Goal: Information Seeking & Learning: Learn about a topic

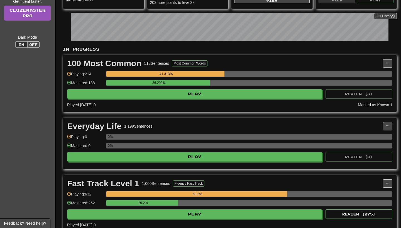
scroll to position [79, 0]
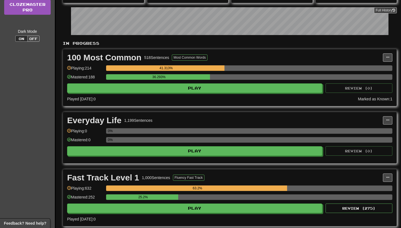
click at [192, 93] on div "100 Most Common 518 Sentences Most Common Words Manage Sentences Unpin from Das…" at bounding box center [229, 77] width 333 height 57
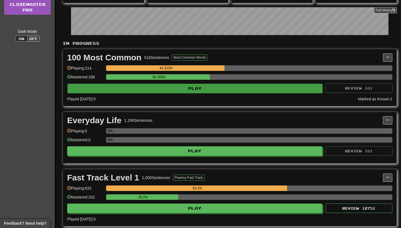
click at [189, 91] on button "Play" at bounding box center [194, 88] width 255 height 9
select select "**"
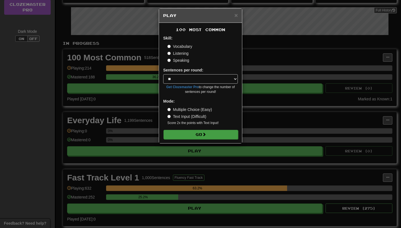
click at [194, 137] on button "Go" at bounding box center [200, 134] width 75 height 9
click at [142, 158] on div "× Play 100 Most Common Skill: Vocabulary Listening Speaking Sentences per round…" at bounding box center [200, 114] width 401 height 228
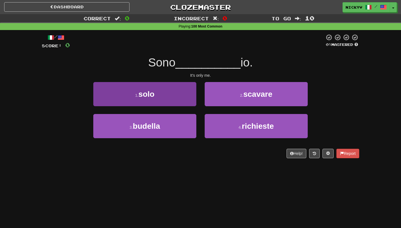
click at [169, 101] on button "1 . solo" at bounding box center [144, 94] width 103 height 24
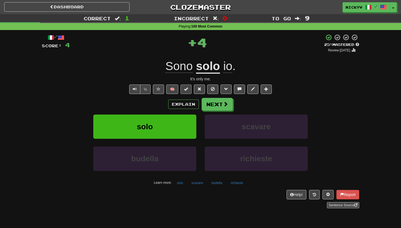
click at [183, 90] on button at bounding box center [185, 89] width 11 height 9
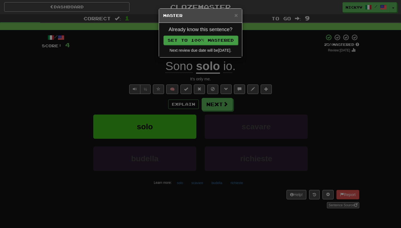
click at [212, 41] on button "Set to 100% Mastered" at bounding box center [200, 40] width 75 height 9
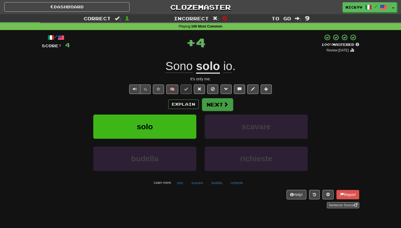
click at [213, 105] on button "Next" at bounding box center [217, 104] width 31 height 13
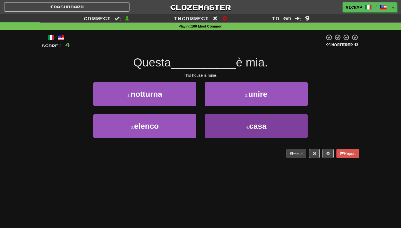
click at [214, 120] on button "4 . casa" at bounding box center [255, 126] width 103 height 24
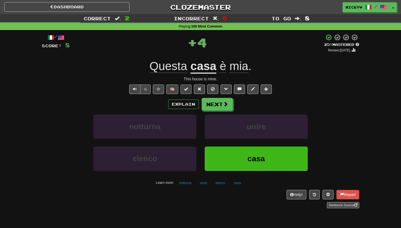
click at [187, 89] on span at bounding box center [186, 89] width 4 height 4
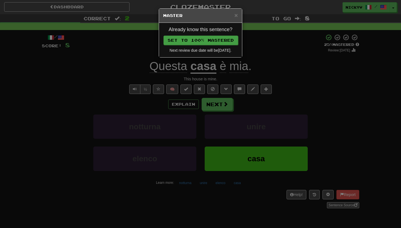
click at [212, 39] on button "Set to 100% Mastered" at bounding box center [200, 40] width 75 height 9
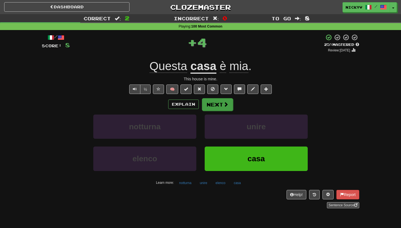
click at [218, 104] on button "Next" at bounding box center [217, 104] width 31 height 13
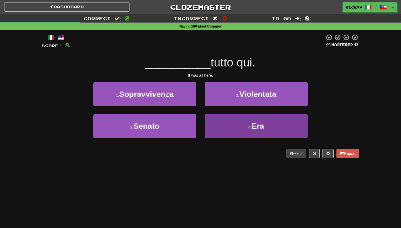
click at [221, 119] on button "4 . Era" at bounding box center [255, 126] width 103 height 24
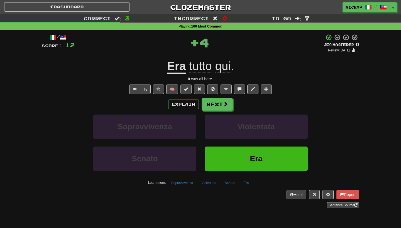
click at [188, 91] on button at bounding box center [185, 89] width 11 height 9
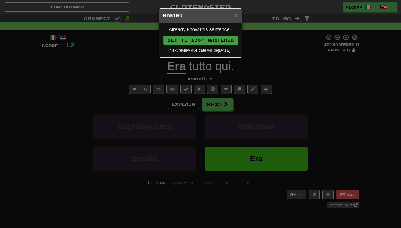
click at [216, 38] on button "Set to 100% Mastered" at bounding box center [200, 40] width 75 height 9
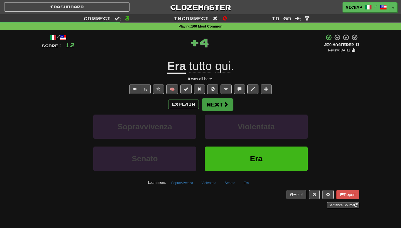
click at [215, 104] on button "Next" at bounding box center [217, 104] width 31 height 13
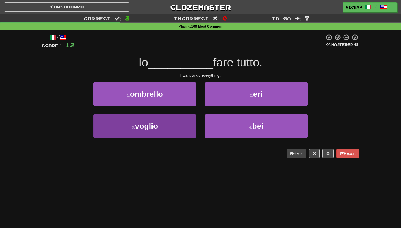
click at [174, 130] on button "3 . [GEOGRAPHIC_DATA]" at bounding box center [144, 126] width 103 height 24
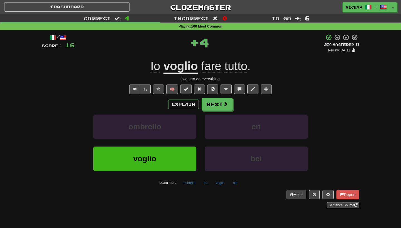
click at [184, 90] on span at bounding box center [186, 89] width 4 height 4
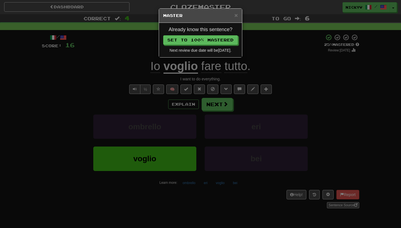
drag, startPoint x: 216, startPoint y: 41, endPoint x: 215, endPoint y: 47, distance: 6.7
click at [216, 41] on button "Set to 100% Mastered" at bounding box center [200, 39] width 75 height 9
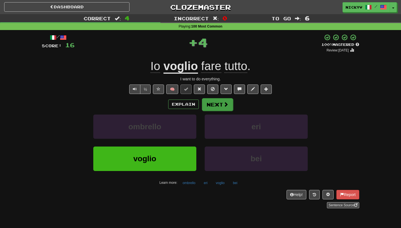
click at [215, 102] on button "Next" at bounding box center [217, 104] width 31 height 13
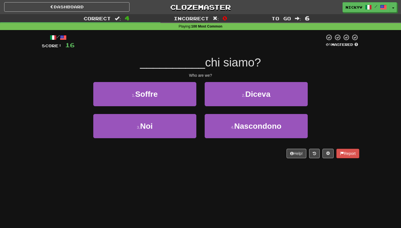
drag, startPoint x: 170, startPoint y: 135, endPoint x: 167, endPoint y: 171, distance: 36.2
click at [167, 171] on div "Dashboard Clozemaster nickyv / Toggle Dropdown Dashboard Leaderboard Activity F…" at bounding box center [200, 114] width 401 height 228
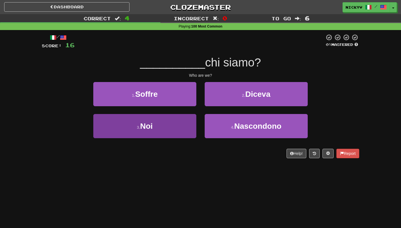
click at [178, 126] on button "3 . [GEOGRAPHIC_DATA]" at bounding box center [144, 126] width 103 height 24
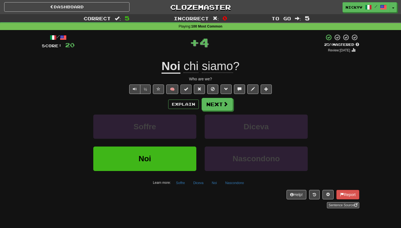
click at [189, 89] on button at bounding box center [185, 89] width 11 height 9
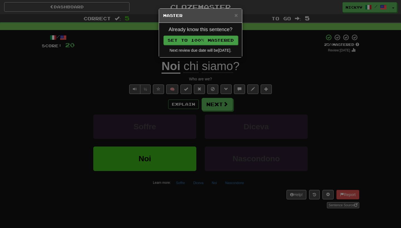
click at [216, 43] on button "Set to 100% Mastered" at bounding box center [200, 40] width 75 height 9
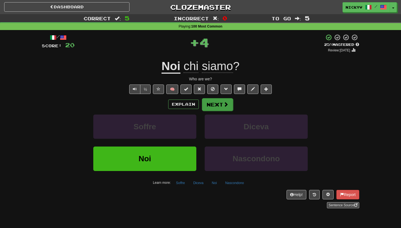
click at [216, 104] on button "Next" at bounding box center [217, 104] width 31 height 13
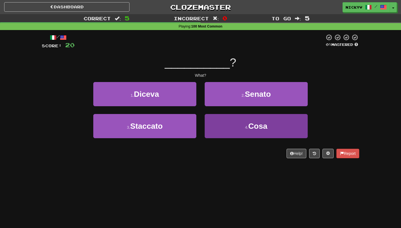
click at [213, 120] on button "4 . Cosa" at bounding box center [255, 126] width 103 height 24
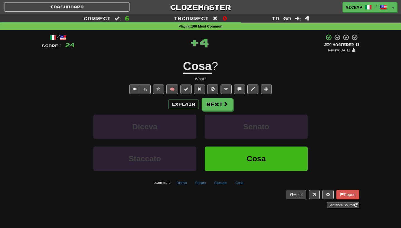
click at [189, 88] on button at bounding box center [185, 89] width 11 height 9
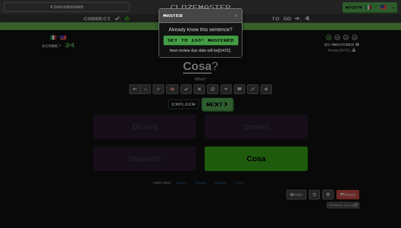
click at [218, 36] on button "Set to 100% Mastered" at bounding box center [200, 40] width 75 height 9
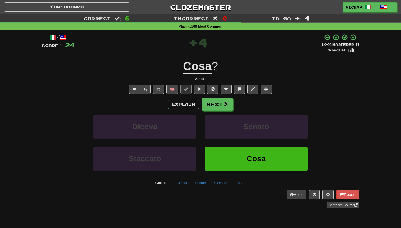
click at [200, 105] on div "Explain Next" at bounding box center [200, 104] width 317 height 13
click at [207, 106] on button "Next" at bounding box center [217, 104] width 31 height 13
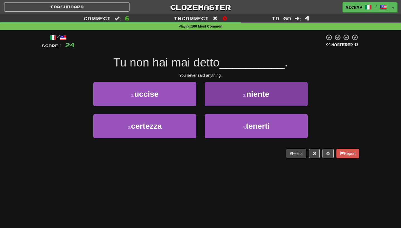
click at [215, 105] on button "2 . niente" at bounding box center [255, 94] width 103 height 24
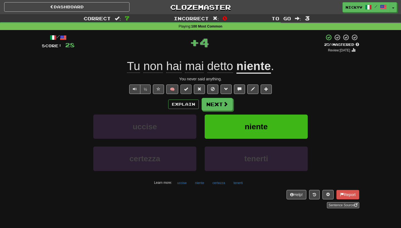
click at [188, 92] on button at bounding box center [185, 89] width 11 height 9
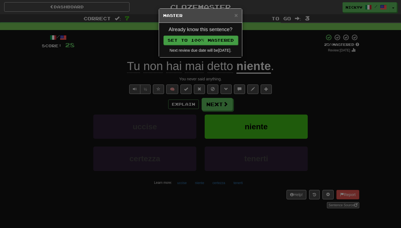
click at [202, 45] on button "Set to 100% Mastered" at bounding box center [200, 40] width 75 height 9
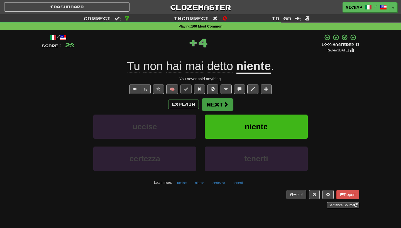
click at [213, 99] on button "Next" at bounding box center [217, 104] width 31 height 13
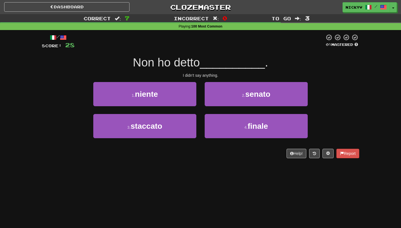
click at [185, 105] on div "1 . niente" at bounding box center [144, 98] width 111 height 32
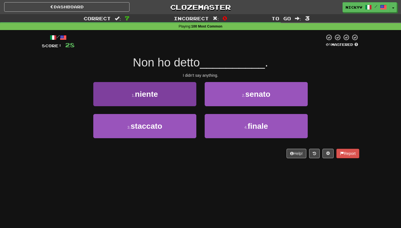
click at [181, 93] on button "1 . niente" at bounding box center [144, 94] width 103 height 24
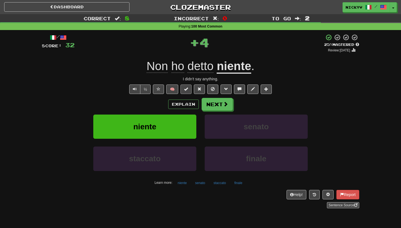
click at [189, 87] on button at bounding box center [185, 89] width 11 height 9
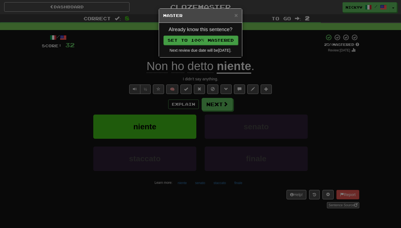
click at [211, 41] on button "Set to 100% Mastered" at bounding box center [200, 40] width 75 height 9
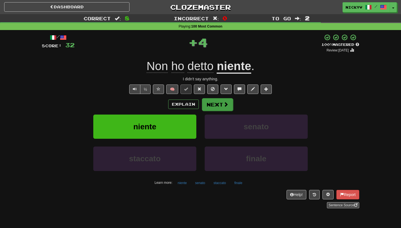
click at [212, 100] on button "Next" at bounding box center [217, 104] width 31 height 13
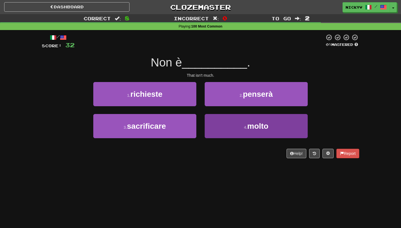
click at [214, 123] on button "4 . molto" at bounding box center [255, 126] width 103 height 24
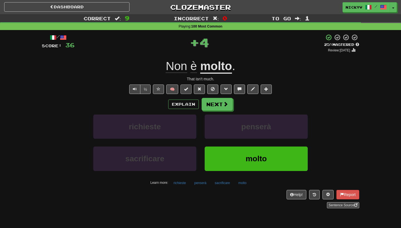
click at [188, 85] on button at bounding box center [185, 89] width 11 height 9
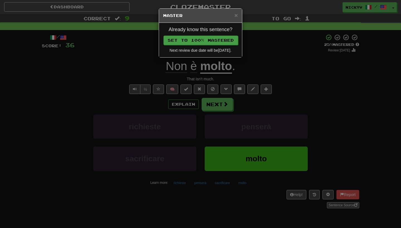
click at [210, 43] on button "Set to 100% Mastered" at bounding box center [200, 40] width 75 height 9
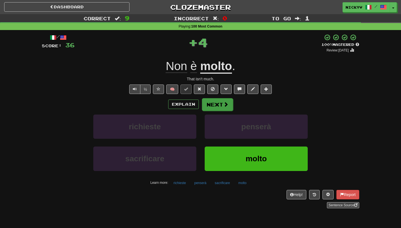
click at [212, 107] on button "Next" at bounding box center [217, 104] width 31 height 13
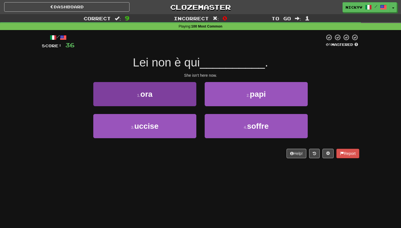
click at [186, 103] on button "1 . ora" at bounding box center [144, 94] width 103 height 24
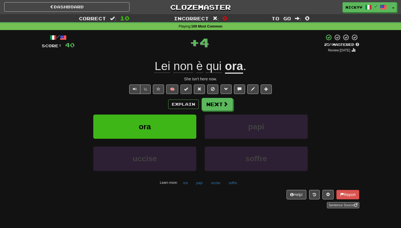
click at [190, 89] on button at bounding box center [185, 89] width 11 height 9
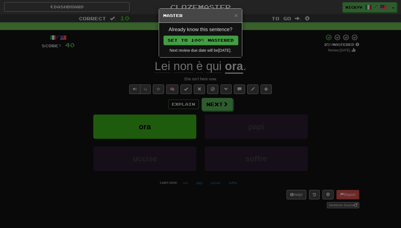
click at [208, 44] on button "Set to 100% Mastered" at bounding box center [200, 40] width 75 height 9
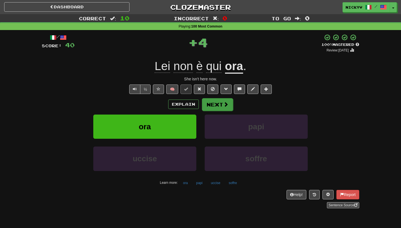
click at [211, 103] on button "Next" at bounding box center [217, 104] width 31 height 13
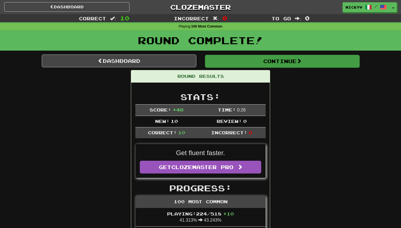
click at [236, 57] on button "Continue" at bounding box center [282, 61] width 154 height 13
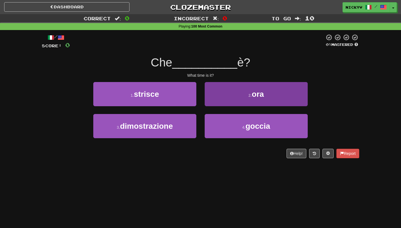
click at [223, 90] on button "2 . ora" at bounding box center [255, 94] width 103 height 24
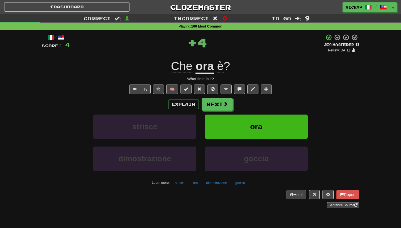
click at [190, 88] on button at bounding box center [185, 89] width 11 height 9
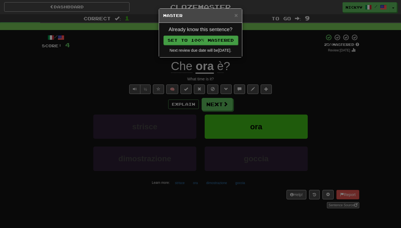
click at [223, 42] on button "Set to 100% Mastered" at bounding box center [200, 40] width 75 height 9
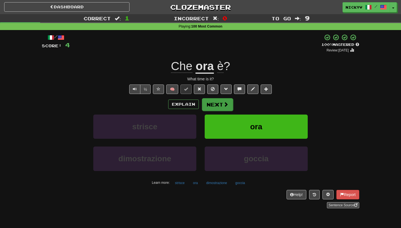
click at [214, 100] on button "Next" at bounding box center [217, 104] width 31 height 13
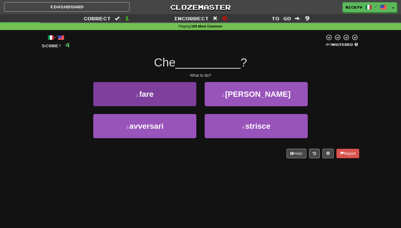
click at [185, 102] on button "1 . fare" at bounding box center [144, 94] width 103 height 24
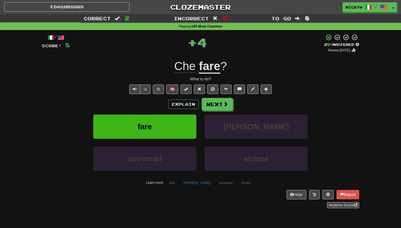
click at [189, 88] on button at bounding box center [185, 89] width 11 height 9
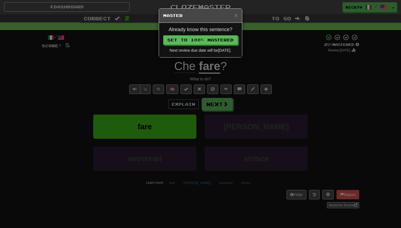
click at [205, 46] on div "Already know this sentence? Set to 100% Mastered Next review due date will be […" at bounding box center [200, 40] width 83 height 34
click at [205, 40] on button "Set to 100% Mastered" at bounding box center [200, 40] width 75 height 9
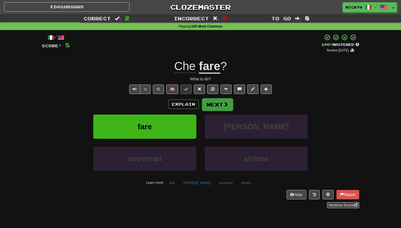
click at [212, 102] on button "Next" at bounding box center [217, 104] width 31 height 13
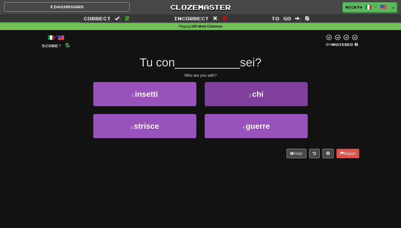
click at [212, 103] on button "2 . chi" at bounding box center [255, 94] width 103 height 24
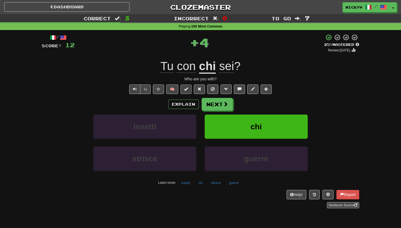
click at [189, 88] on button at bounding box center [185, 89] width 11 height 9
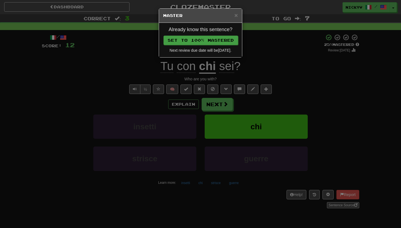
click at [218, 41] on button "Set to 100% Mastered" at bounding box center [200, 40] width 75 height 9
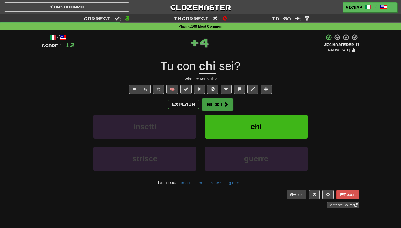
click at [218, 102] on button "Next" at bounding box center [217, 104] width 31 height 13
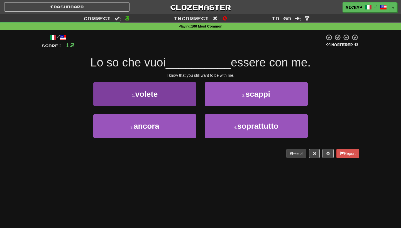
click at [182, 129] on button "3 . ancora" at bounding box center [144, 126] width 103 height 24
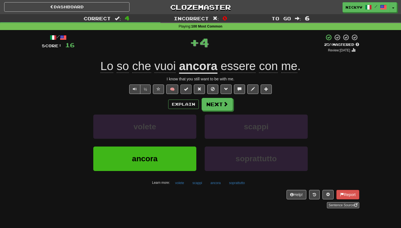
click at [186, 92] on button at bounding box center [185, 89] width 11 height 9
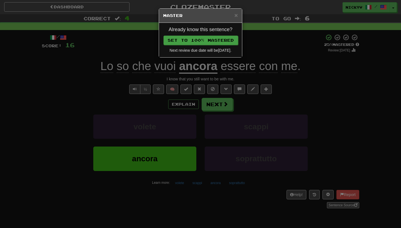
click at [209, 42] on button "Set to 100% Mastered" at bounding box center [200, 40] width 75 height 9
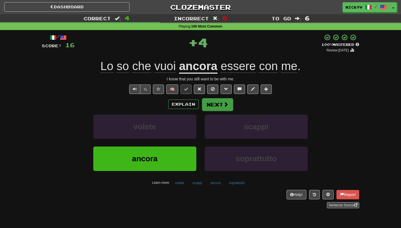
click at [211, 102] on button "Next" at bounding box center [217, 104] width 31 height 13
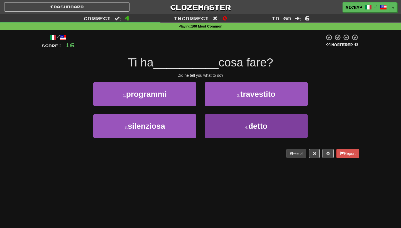
click at [219, 121] on button "4 . detto" at bounding box center [255, 126] width 103 height 24
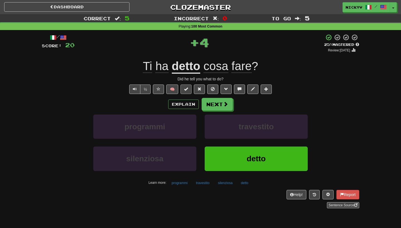
click at [188, 89] on button at bounding box center [185, 89] width 11 height 9
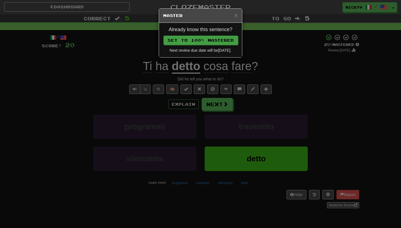
click at [216, 44] on button "Set to 100% Mastered" at bounding box center [200, 40] width 75 height 9
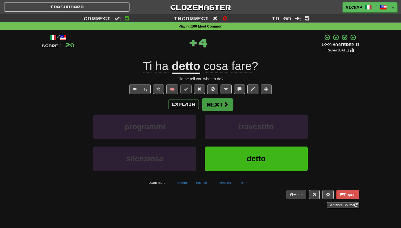
click at [215, 102] on button "Next" at bounding box center [217, 104] width 31 height 13
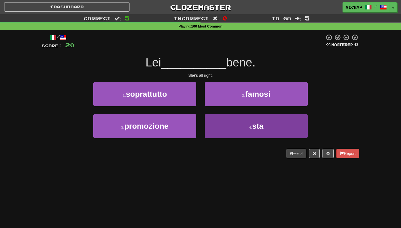
click at [223, 122] on button "4 . sta" at bounding box center [255, 126] width 103 height 24
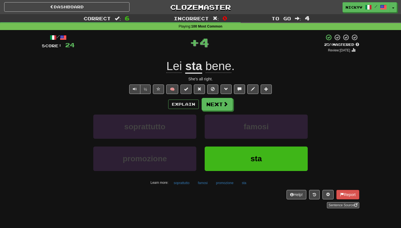
click at [190, 90] on button at bounding box center [185, 89] width 11 height 9
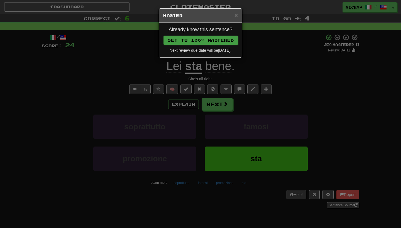
click at [215, 42] on button "Set to 100% Mastered" at bounding box center [200, 40] width 75 height 9
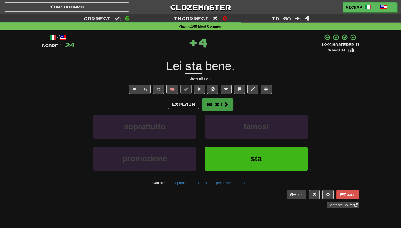
click at [213, 103] on button "Next" at bounding box center [217, 104] width 31 height 13
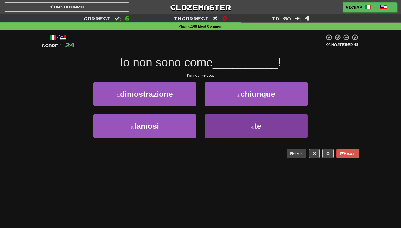
click at [218, 125] on button "4 . te" at bounding box center [255, 126] width 103 height 24
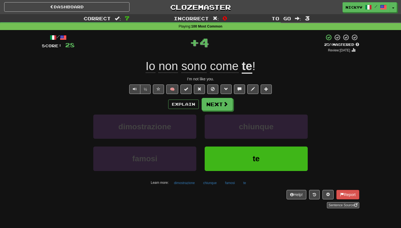
click at [192, 88] on span "🧠" at bounding box center [212, 89] width 121 height 4
click at [190, 89] on button at bounding box center [185, 89] width 11 height 9
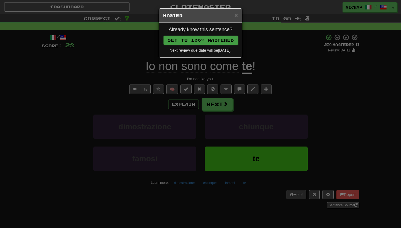
click at [215, 40] on button "Set to 100% Mastered" at bounding box center [200, 40] width 75 height 9
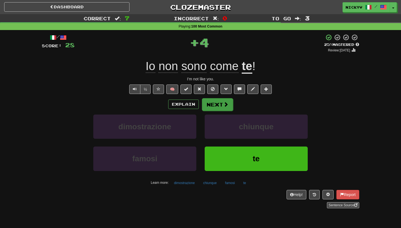
click at [216, 102] on button "Next" at bounding box center [217, 104] width 31 height 13
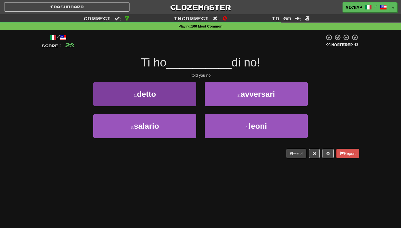
click at [185, 98] on button "1 . detto" at bounding box center [144, 94] width 103 height 24
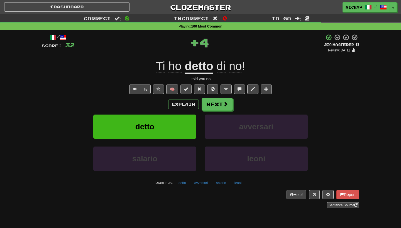
click at [182, 87] on button at bounding box center [185, 89] width 11 height 9
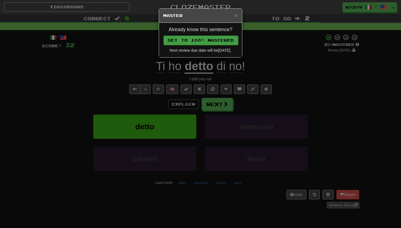
click at [212, 36] on button "Set to 100% Mastered" at bounding box center [200, 40] width 75 height 9
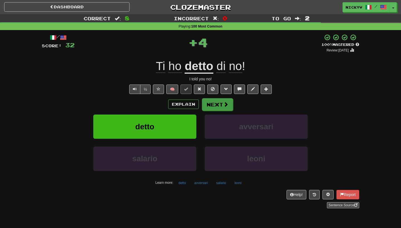
click at [213, 101] on button "Next" at bounding box center [217, 104] width 31 height 13
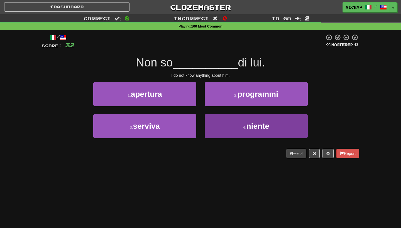
click at [211, 120] on button "4 . niente" at bounding box center [255, 126] width 103 height 24
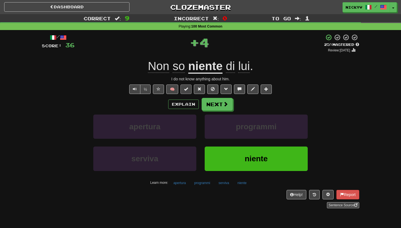
click at [188, 89] on button at bounding box center [185, 89] width 11 height 9
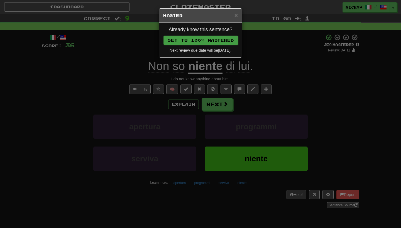
click at [203, 39] on button "Set to 100% Mastered" at bounding box center [200, 40] width 75 height 9
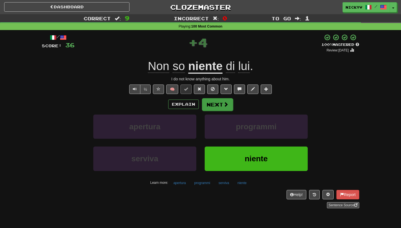
click at [214, 103] on button "Next" at bounding box center [217, 104] width 31 height 13
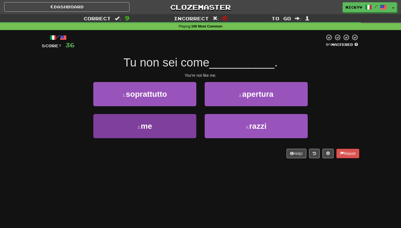
click at [182, 131] on button "3 . me" at bounding box center [144, 126] width 103 height 24
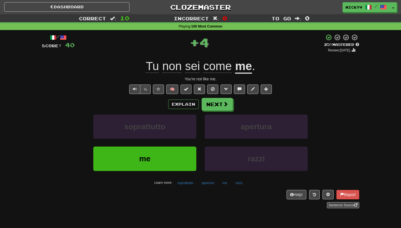
click at [187, 93] on button at bounding box center [185, 89] width 11 height 9
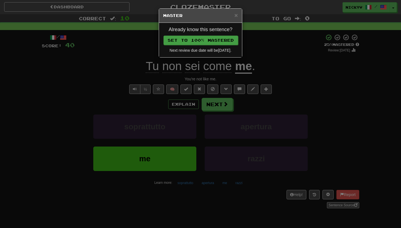
click at [231, 39] on button "Set to 100% Mastered" at bounding box center [200, 40] width 75 height 9
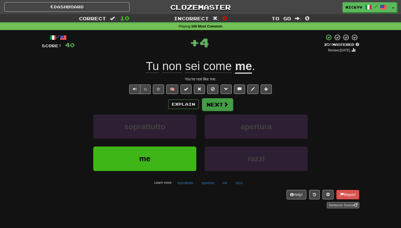
click at [225, 100] on button "Next" at bounding box center [217, 104] width 31 height 13
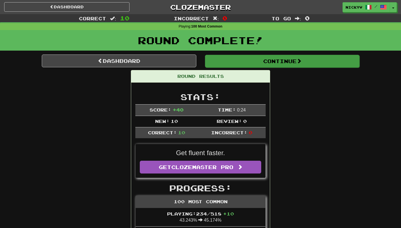
click at [229, 62] on button "Continue" at bounding box center [282, 61] width 154 height 13
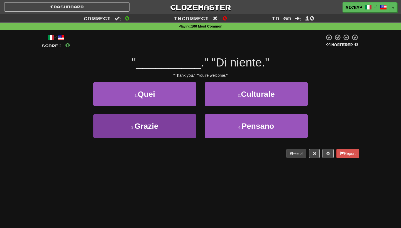
click at [164, 129] on button "3 . Grazie" at bounding box center [144, 126] width 103 height 24
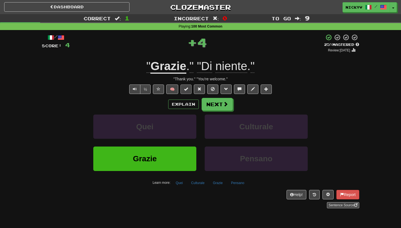
click at [184, 88] on span at bounding box center [186, 89] width 4 height 4
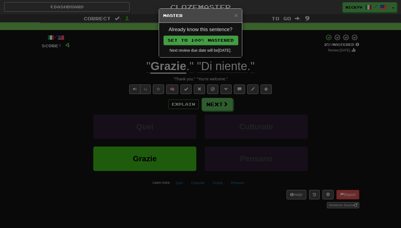
click at [213, 40] on button "Set to 100% Mastered" at bounding box center [200, 40] width 75 height 9
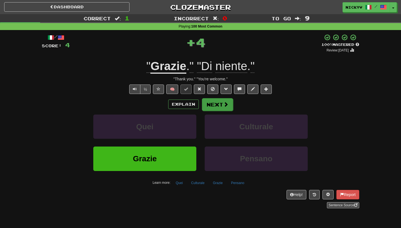
click at [214, 103] on button "Next" at bounding box center [217, 104] width 31 height 13
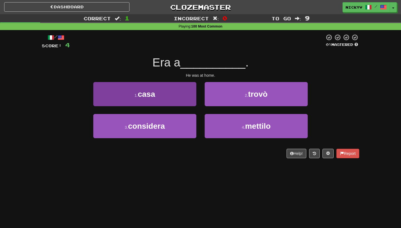
click at [186, 98] on button "1 . casa" at bounding box center [144, 94] width 103 height 24
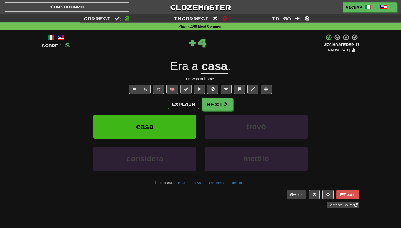
click at [187, 87] on span at bounding box center [186, 89] width 4 height 4
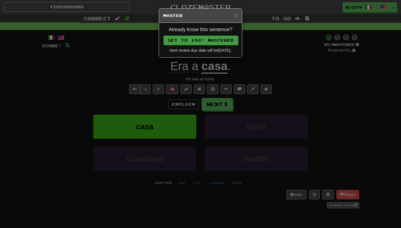
click at [211, 43] on button "Set to 100% Mastered" at bounding box center [200, 40] width 75 height 9
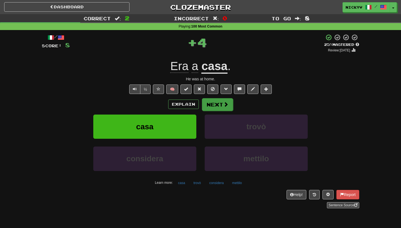
click at [211, 105] on button "Next" at bounding box center [217, 104] width 31 height 13
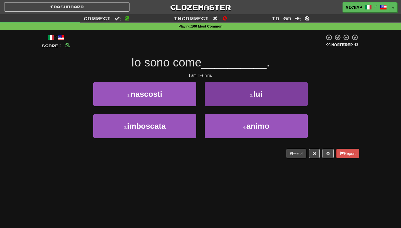
click at [217, 101] on button "2 . lui" at bounding box center [255, 94] width 103 height 24
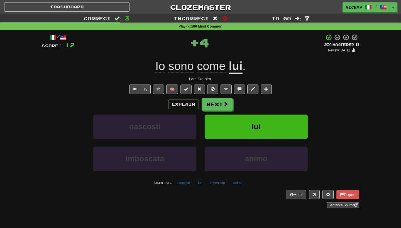
click at [187, 92] on button at bounding box center [185, 89] width 11 height 9
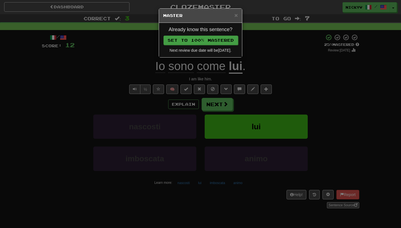
click at [209, 38] on button "Set to 100% Mastered" at bounding box center [200, 40] width 75 height 9
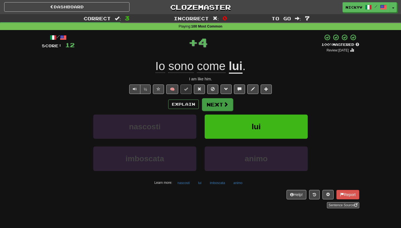
click at [211, 102] on button "Next" at bounding box center [217, 104] width 31 height 13
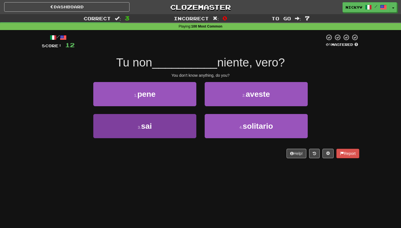
click at [180, 124] on button "3 . sai" at bounding box center [144, 126] width 103 height 24
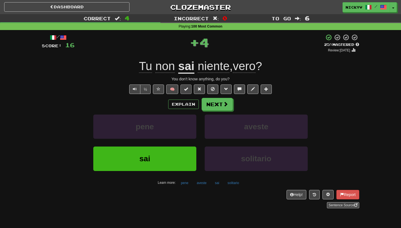
click at [186, 87] on span at bounding box center [186, 89] width 4 height 4
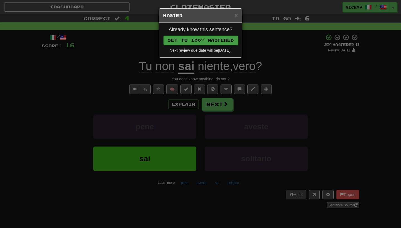
click at [197, 41] on button "Set to 100% Mastered" at bounding box center [200, 40] width 75 height 9
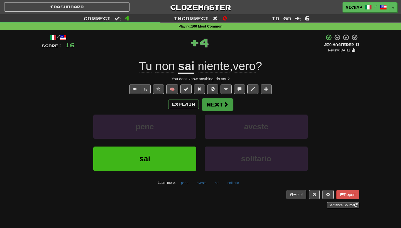
click at [209, 102] on button "Next" at bounding box center [217, 104] width 31 height 13
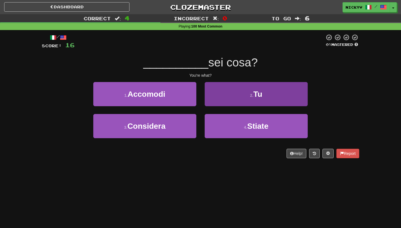
click at [210, 101] on button "2 . Tu" at bounding box center [255, 94] width 103 height 24
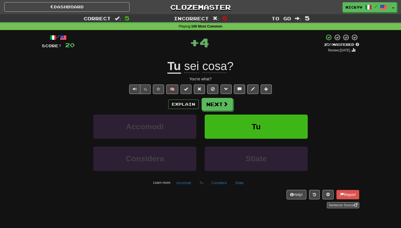
click at [189, 91] on button at bounding box center [185, 89] width 11 height 9
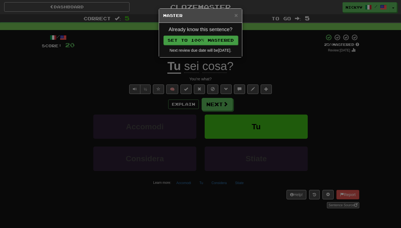
click at [196, 44] on button "Set to 100% Mastered" at bounding box center [200, 40] width 75 height 9
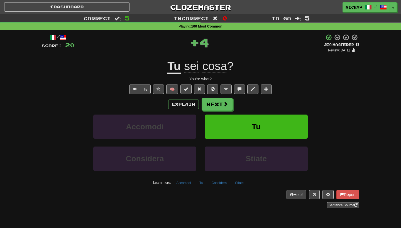
click at [206, 96] on div "/ Score: 20 + 4 25 % Mastered Review: [DATE] sei cosa ? You're what? ½ 🧠 Explai…" at bounding box center [200, 121] width 317 height 174
click at [206, 98] on div "Explain Next" at bounding box center [200, 104] width 317 height 13
click at [206, 99] on button "Next" at bounding box center [217, 104] width 31 height 13
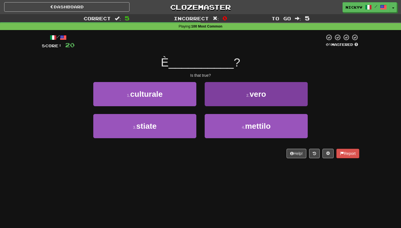
click at [224, 104] on button "2 . vero" at bounding box center [255, 94] width 103 height 24
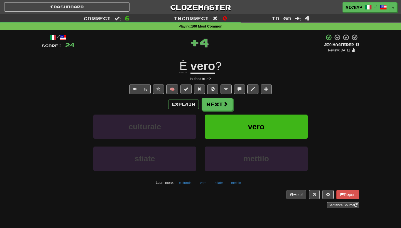
click at [188, 88] on button at bounding box center [185, 89] width 11 height 9
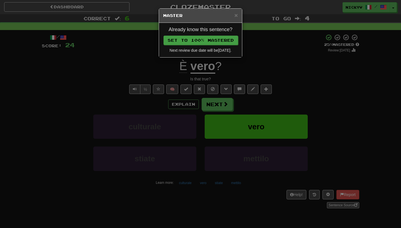
click at [213, 42] on button "Set to 100% Mastered" at bounding box center [200, 40] width 75 height 9
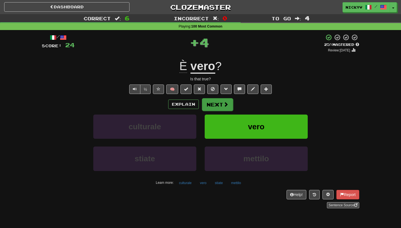
click at [214, 102] on button "Next" at bounding box center [217, 104] width 31 height 13
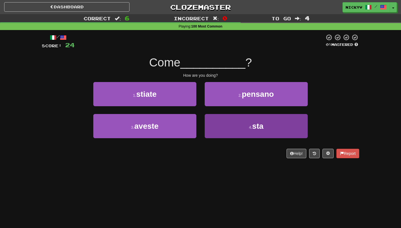
click at [218, 129] on button "4 . sta" at bounding box center [255, 126] width 103 height 24
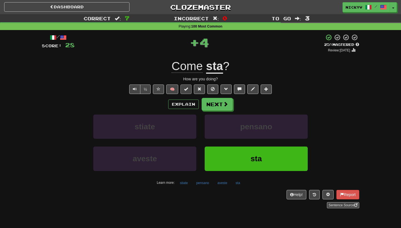
click at [188, 87] on button at bounding box center [185, 89] width 11 height 9
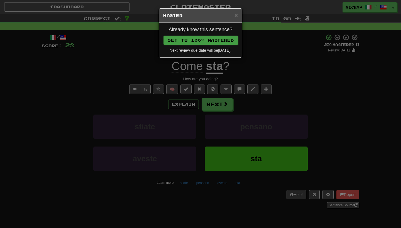
click at [208, 41] on button "Set to 100% Mastered" at bounding box center [200, 40] width 75 height 9
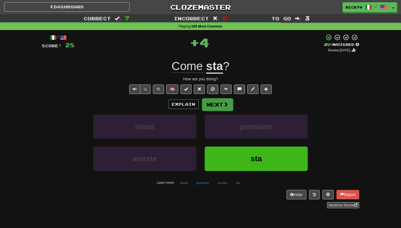
click at [212, 107] on button "Next" at bounding box center [217, 104] width 31 height 13
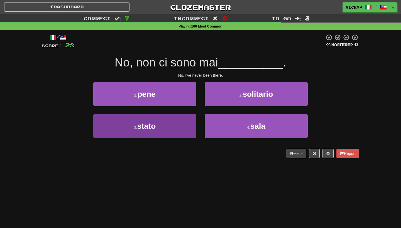
click at [180, 119] on button "3 . stato" at bounding box center [144, 126] width 103 height 24
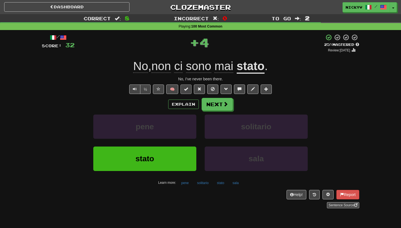
click at [185, 93] on button at bounding box center [185, 89] width 11 height 9
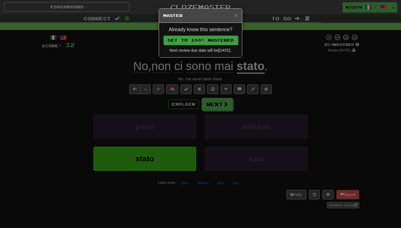
click at [210, 41] on button "Set to 100% Mastered" at bounding box center [200, 40] width 75 height 9
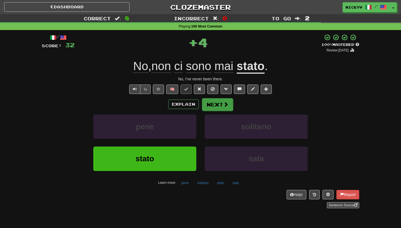
click at [214, 104] on button "Next" at bounding box center [217, 104] width 31 height 13
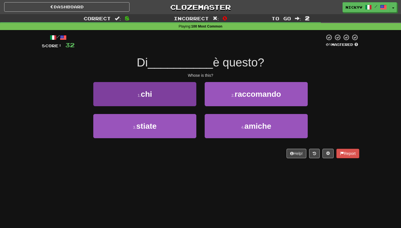
click at [188, 100] on button "1 . chi" at bounding box center [144, 94] width 103 height 24
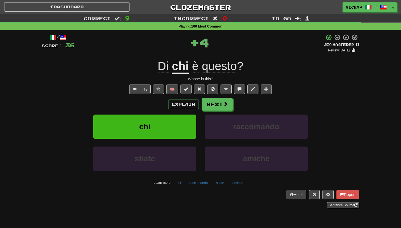
click at [186, 87] on span at bounding box center [186, 89] width 4 height 4
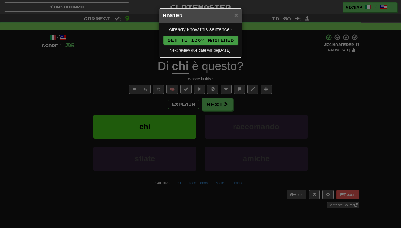
click at [205, 41] on button "Set to 100% Mastered" at bounding box center [200, 40] width 75 height 9
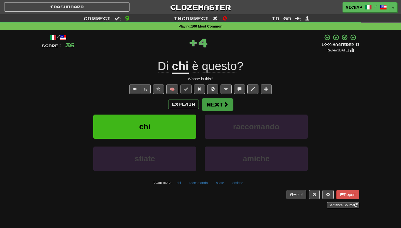
click at [210, 102] on button "Next" at bounding box center [217, 104] width 31 height 13
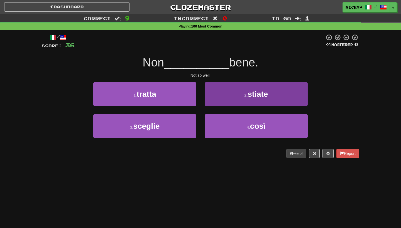
click at [211, 100] on button "2 . stiate" at bounding box center [255, 94] width 103 height 24
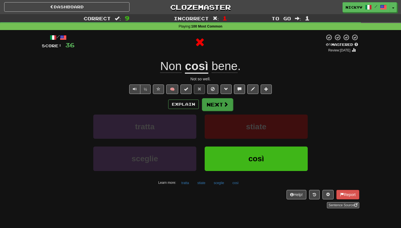
click at [211, 106] on button "Next" at bounding box center [217, 104] width 31 height 13
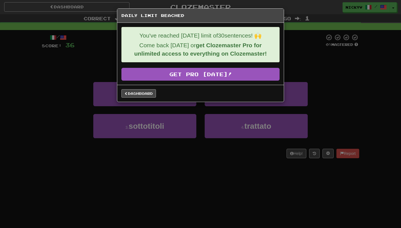
click at [151, 93] on link "Dashboard" at bounding box center [138, 93] width 34 height 8
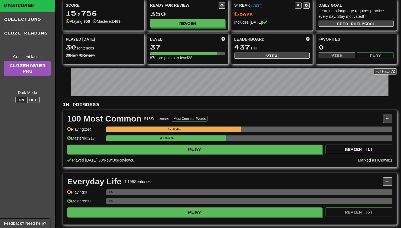
scroll to position [21, 0]
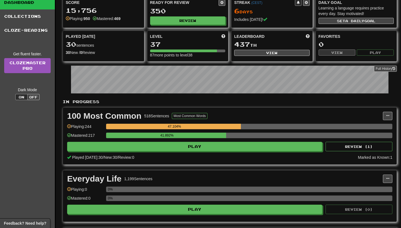
click at [370, 160] on div "Marked as Known: 1" at bounding box center [374, 158] width 34 height 6
click at [389, 114] on button at bounding box center [386, 116] width 9 height 8
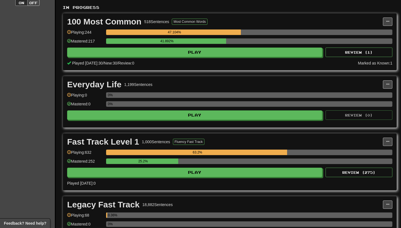
scroll to position [115, 0]
